Goal: Navigation & Orientation: Find specific page/section

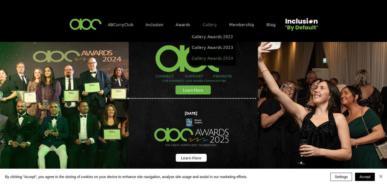
click at [212, 55] on span "Gallery Awards 2024" at bounding box center [212, 58] width 41 height 6
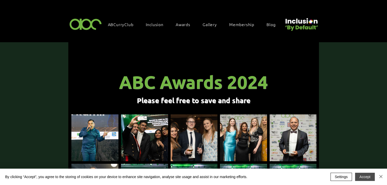
click at [365, 176] on button "Accept" at bounding box center [365, 177] width 20 height 8
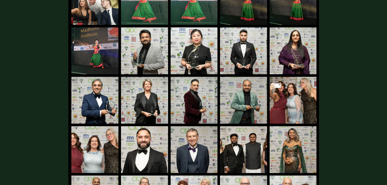
scroll to position [236, 0]
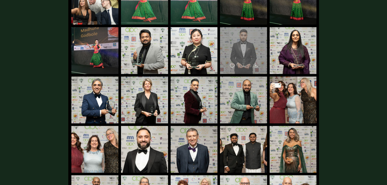
click at [241, 58] on div "main content" at bounding box center [243, 48] width 47 height 42
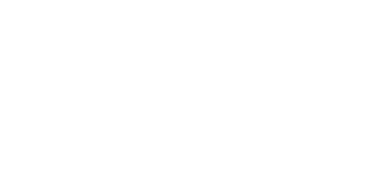
scroll to position [0, 0]
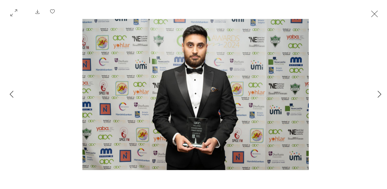
click at [375, 9] on button "Exit expand mode" at bounding box center [375, 13] width 10 height 11
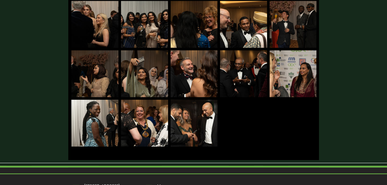
scroll to position [1405, 0]
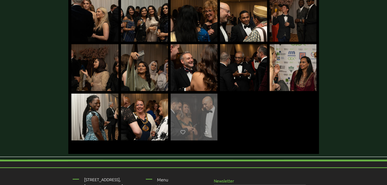
click at [185, 113] on div "main content" at bounding box center [194, 115] width 47 height 42
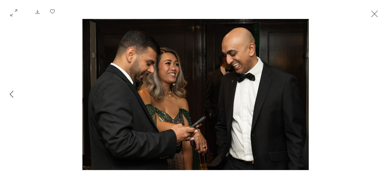
click at [377, 15] on button "Exit expand mode" at bounding box center [375, 13] width 10 height 11
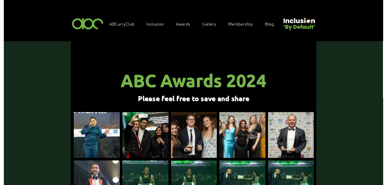
scroll to position [1405, 0]
